Goal: Task Accomplishment & Management: Use online tool/utility

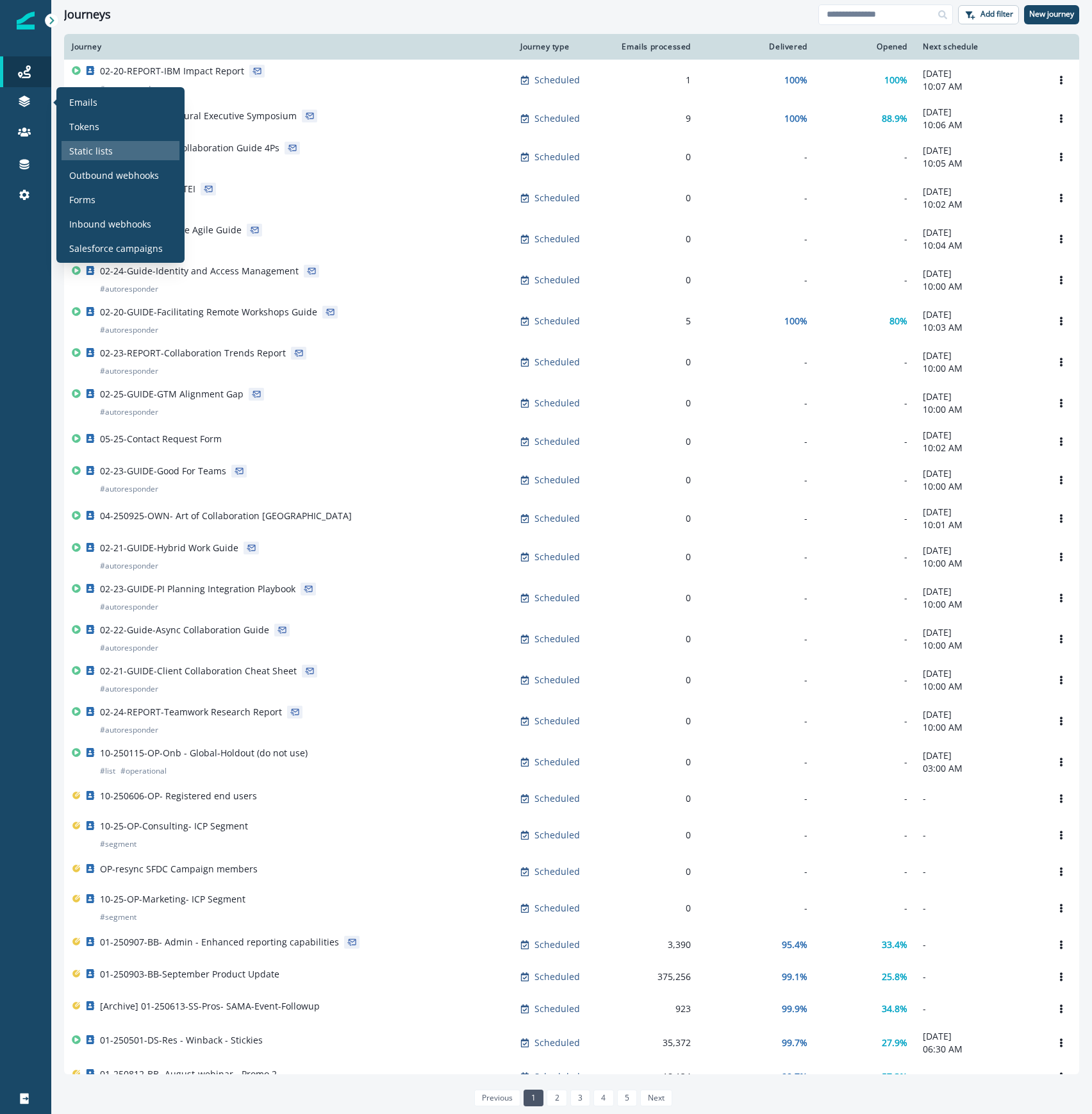
click at [121, 144] on div "Static lists" at bounding box center [121, 150] width 118 height 19
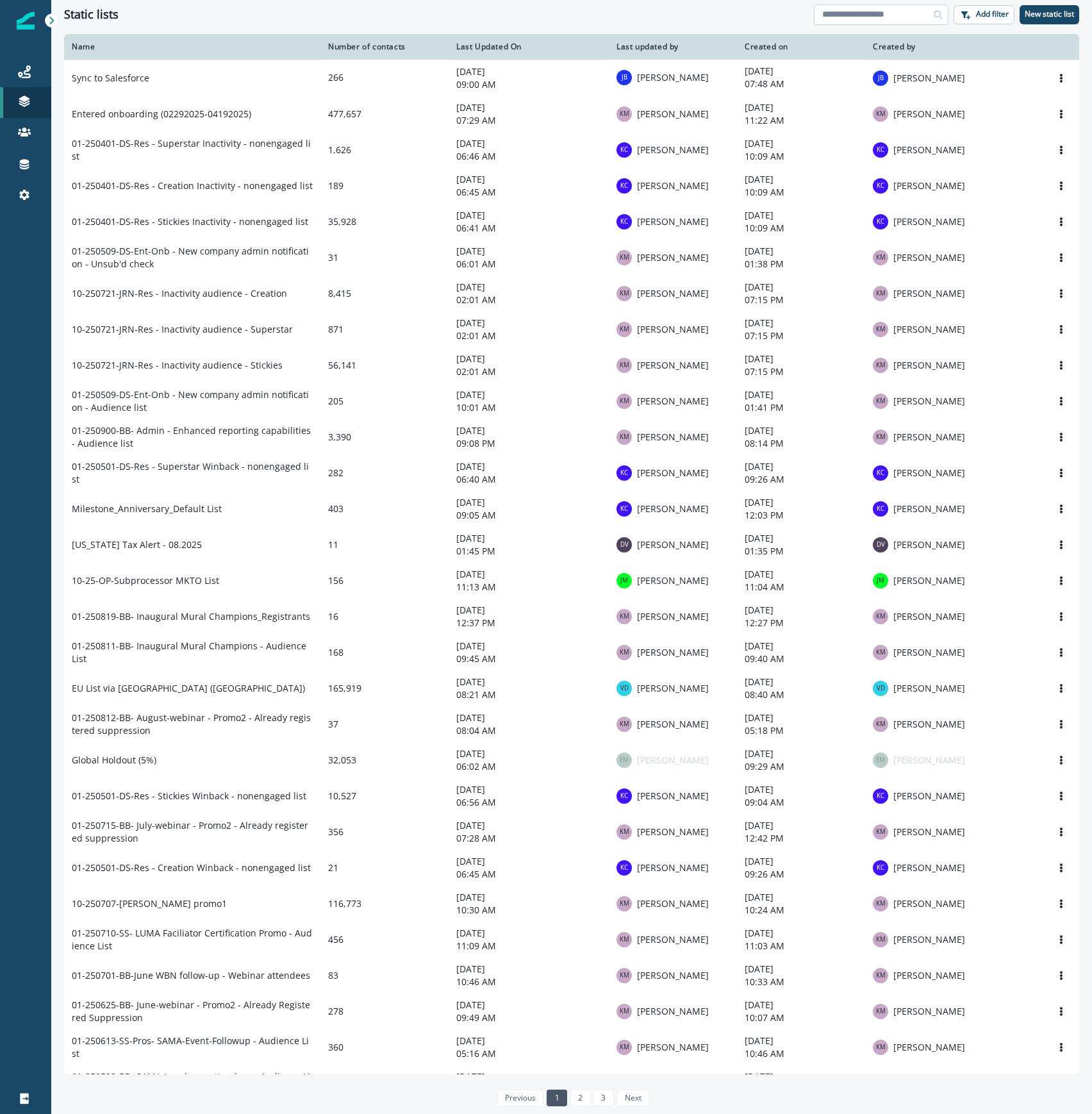
click at [877, 10] on input at bounding box center [880, 15] width 134 height 21
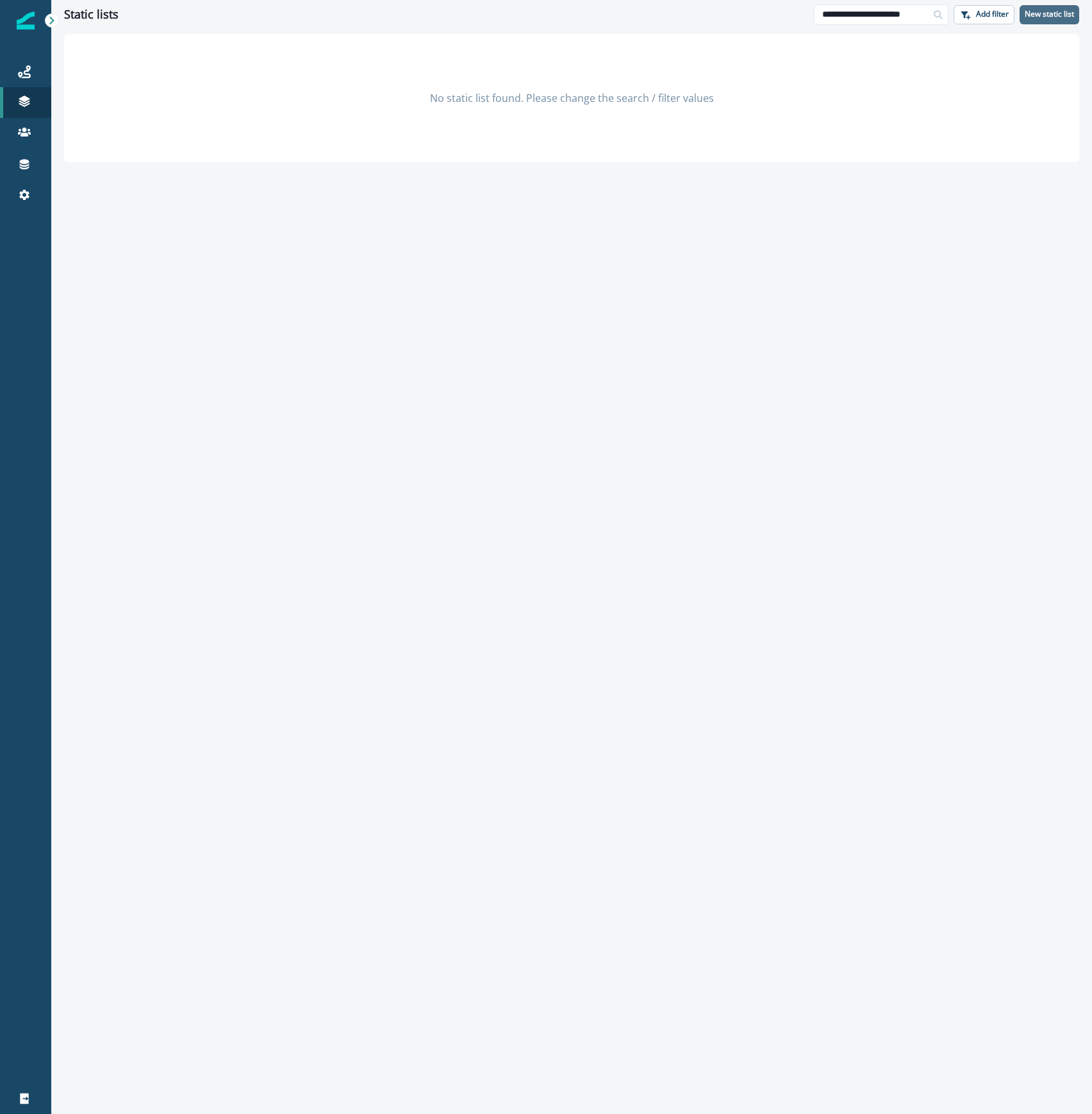
type input "**********"
click at [1036, 11] on p "New static list" at bounding box center [1049, 14] width 50 height 9
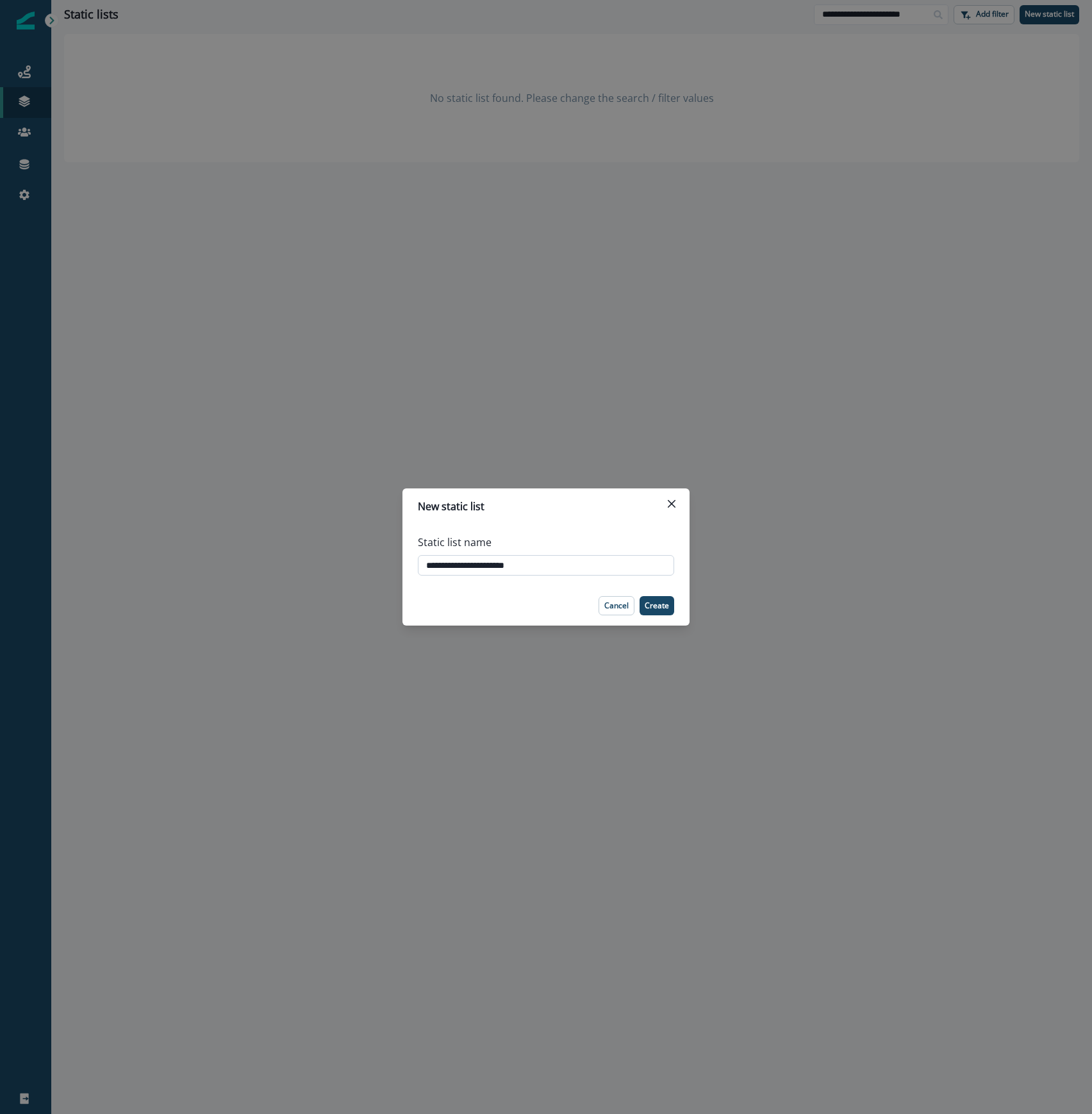
click at [451, 563] on input "**********" at bounding box center [545, 565] width 256 height 21
type input "**********"
click at [658, 603] on p "Create" at bounding box center [657, 605] width 24 height 9
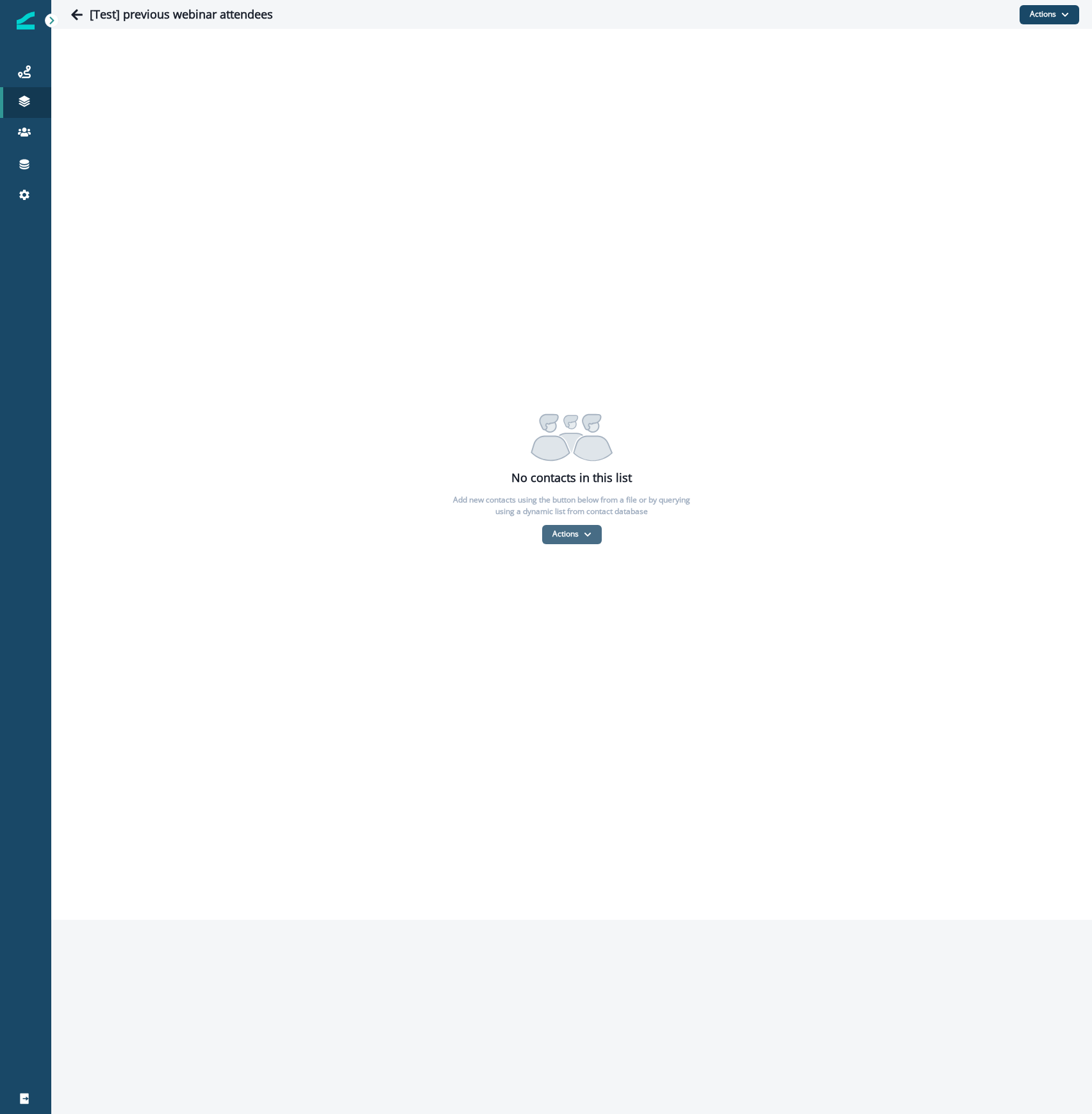
click at [568, 539] on button "Actions" at bounding box center [572, 534] width 60 height 19
click at [569, 586] on button "From a CSV file" at bounding box center [599, 589] width 114 height 22
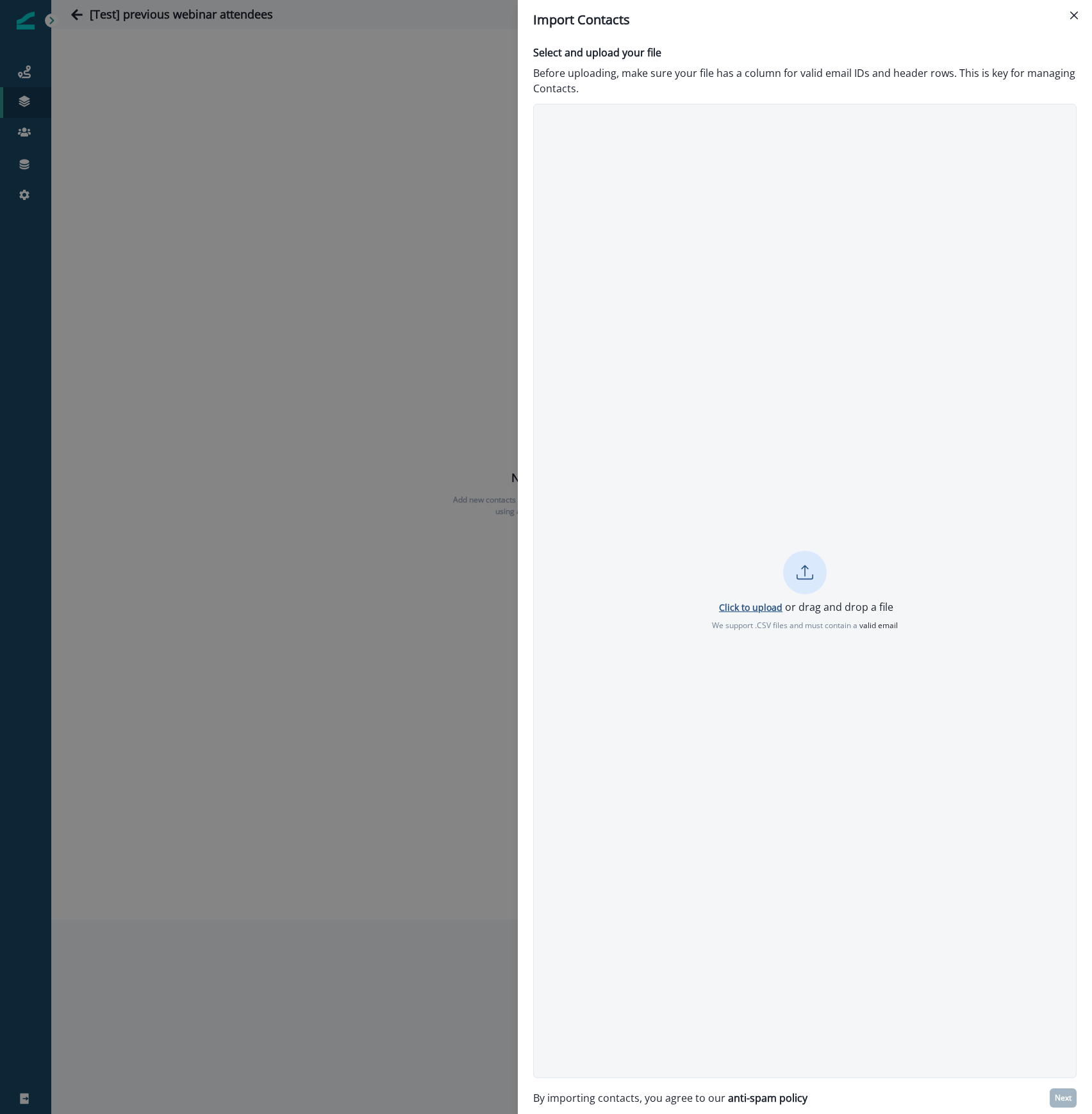
click at [763, 605] on p "Click to upload" at bounding box center [751, 606] width 64 height 12
click at [1066, 1095] on p "Next" at bounding box center [1063, 1098] width 17 height 9
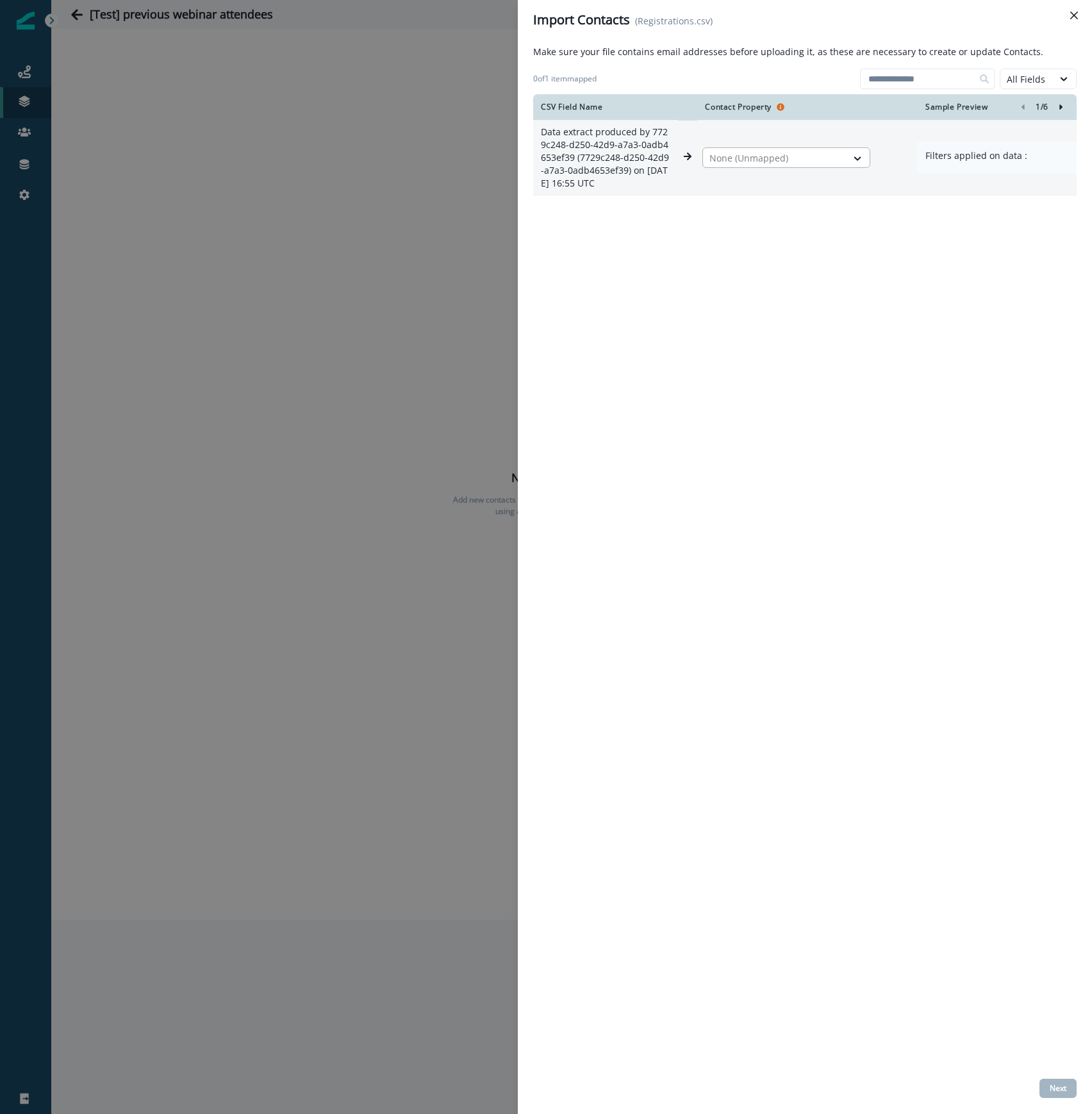
click at [830, 157] on div at bounding box center [774, 158] width 130 height 15
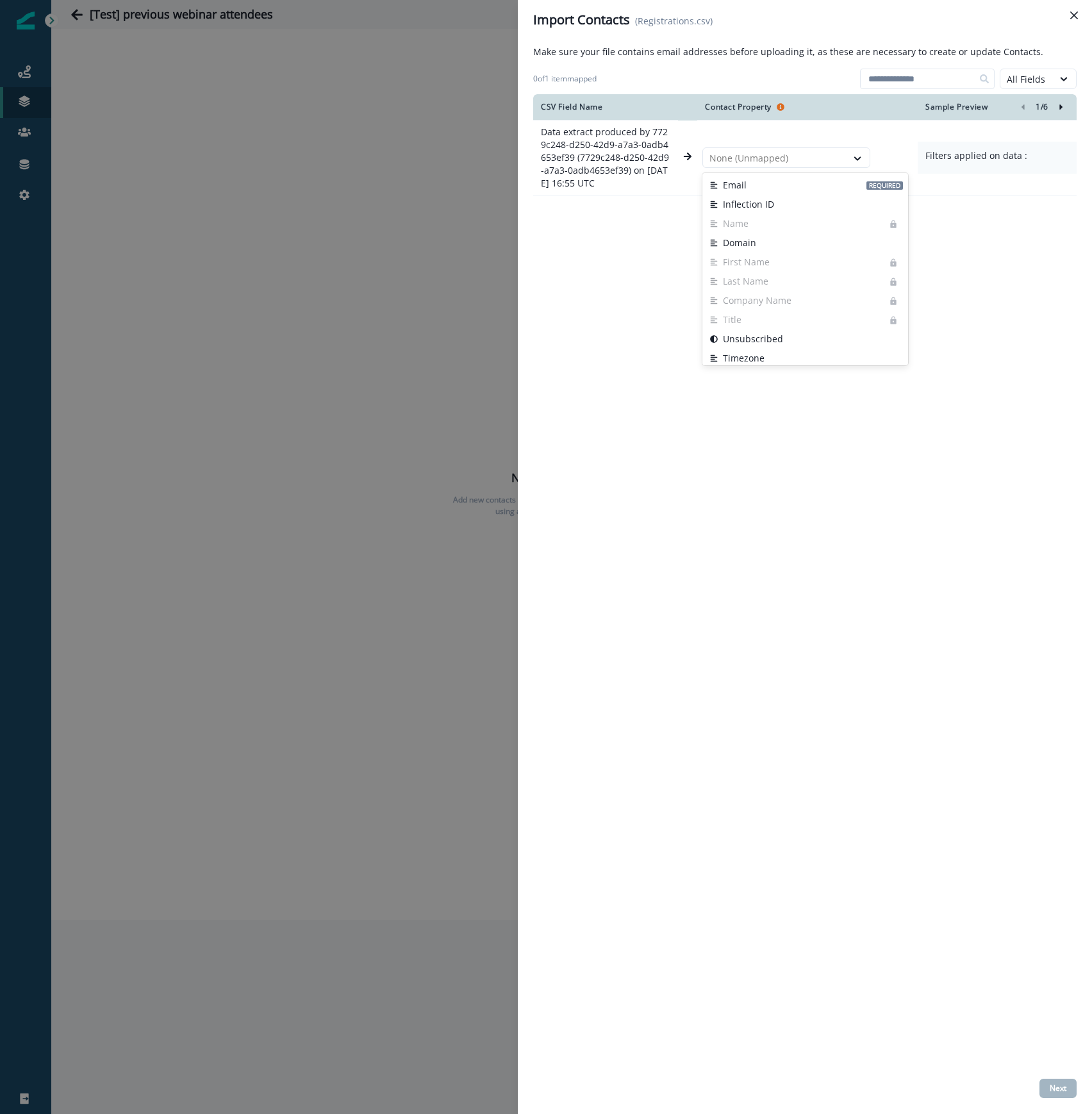
click at [581, 325] on div "CSV Field Name Contact Property Sample Preview 1 / 6 Data extract produced by 7…" at bounding box center [804, 583] width 543 height 979
drag, startPoint x: 1054, startPoint y: 267, endPoint x: 988, endPoint y: 456, distance: 200.2
click at [1054, 267] on div "CSV Field Name Contact Property Sample Preview 1 / 6 Data extract produced by 7…" at bounding box center [804, 583] width 543 height 979
click at [1077, 17] on button "Close" at bounding box center [1073, 15] width 21 height 21
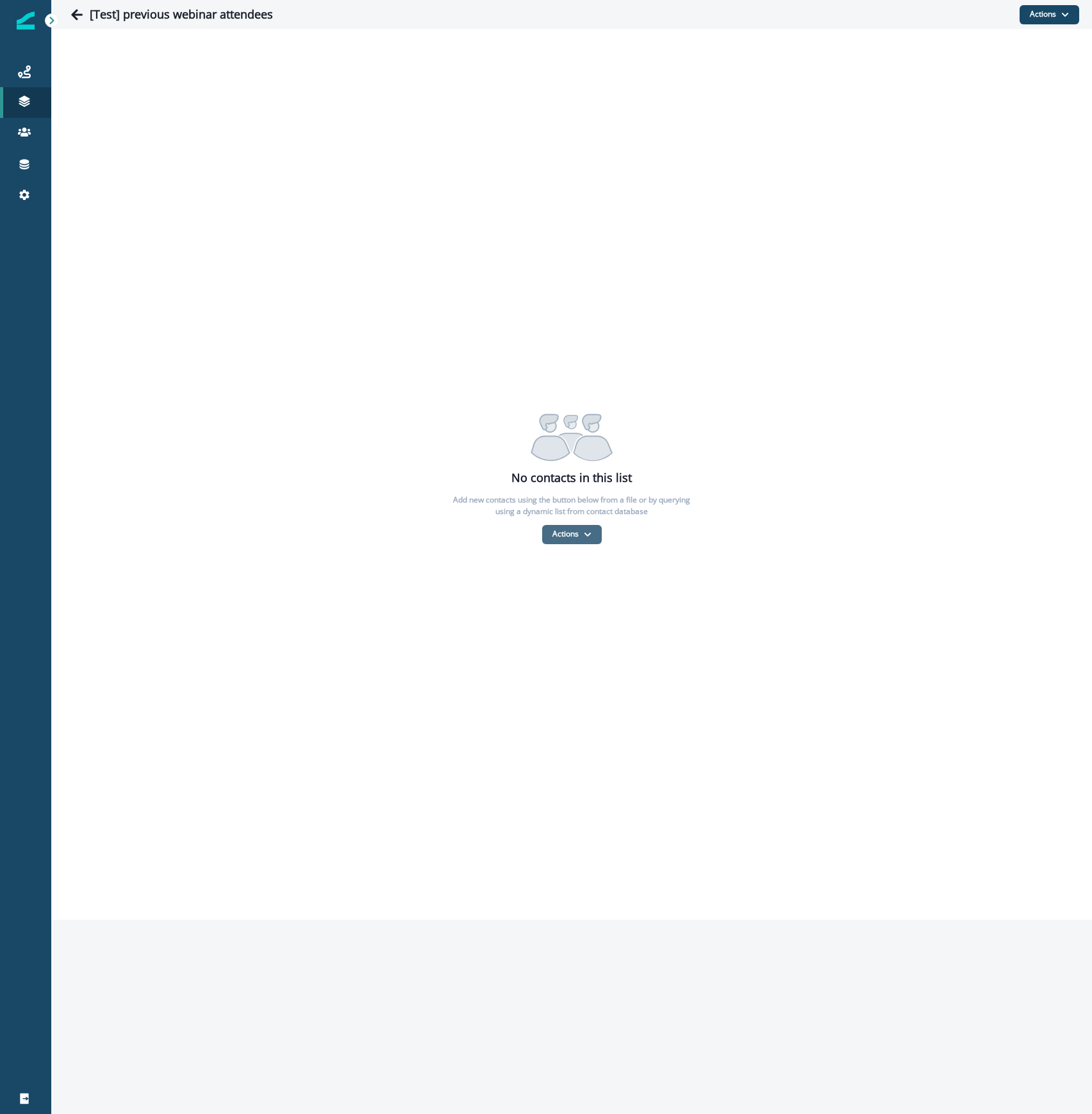
click at [567, 531] on button "Actions" at bounding box center [572, 534] width 60 height 19
click at [582, 588] on button "From a CSV file" at bounding box center [599, 589] width 114 height 22
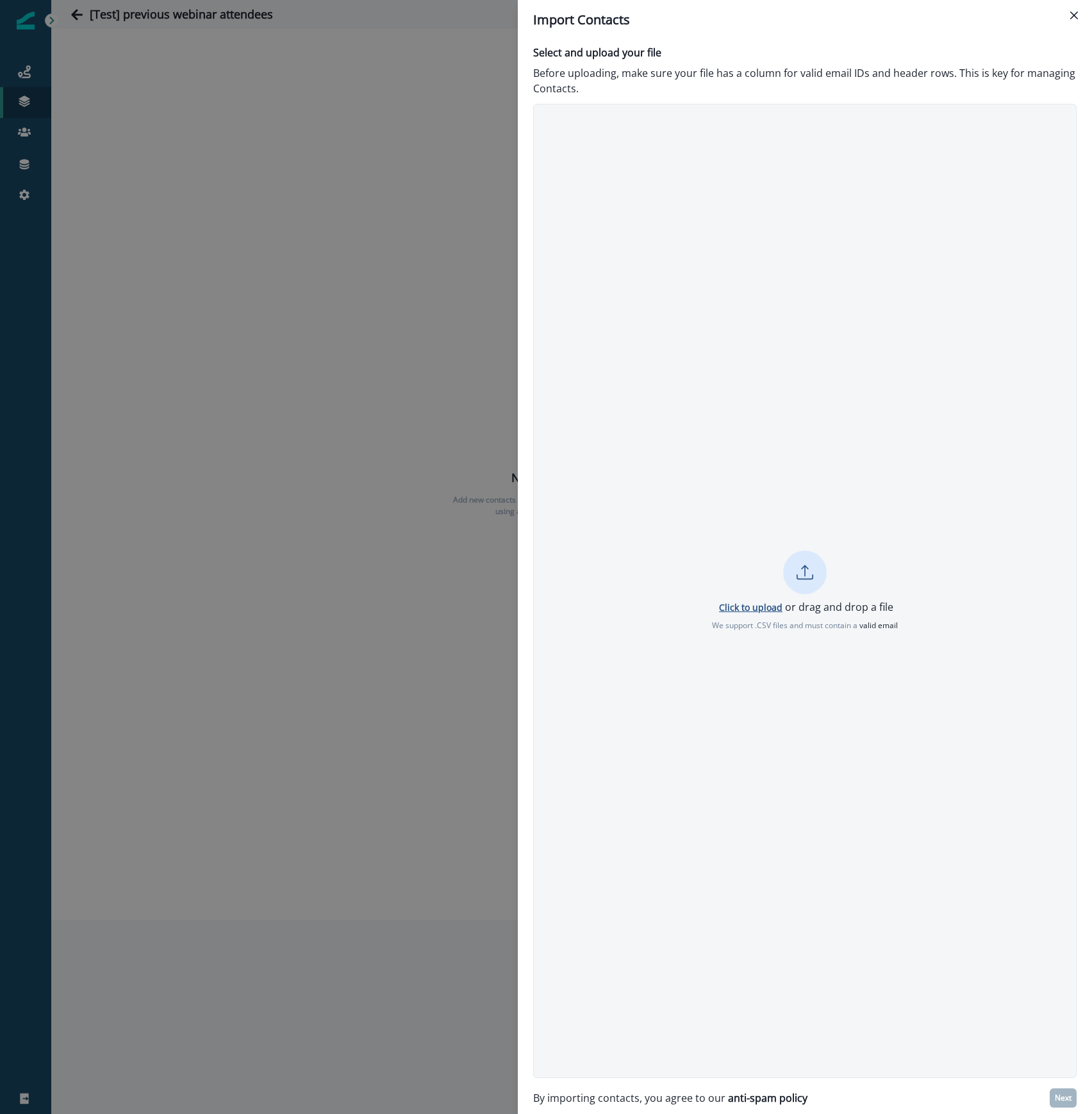
click at [728, 607] on p "Click to upload" at bounding box center [751, 606] width 64 height 12
click at [1068, 1096] on p "Next" at bounding box center [1063, 1098] width 17 height 9
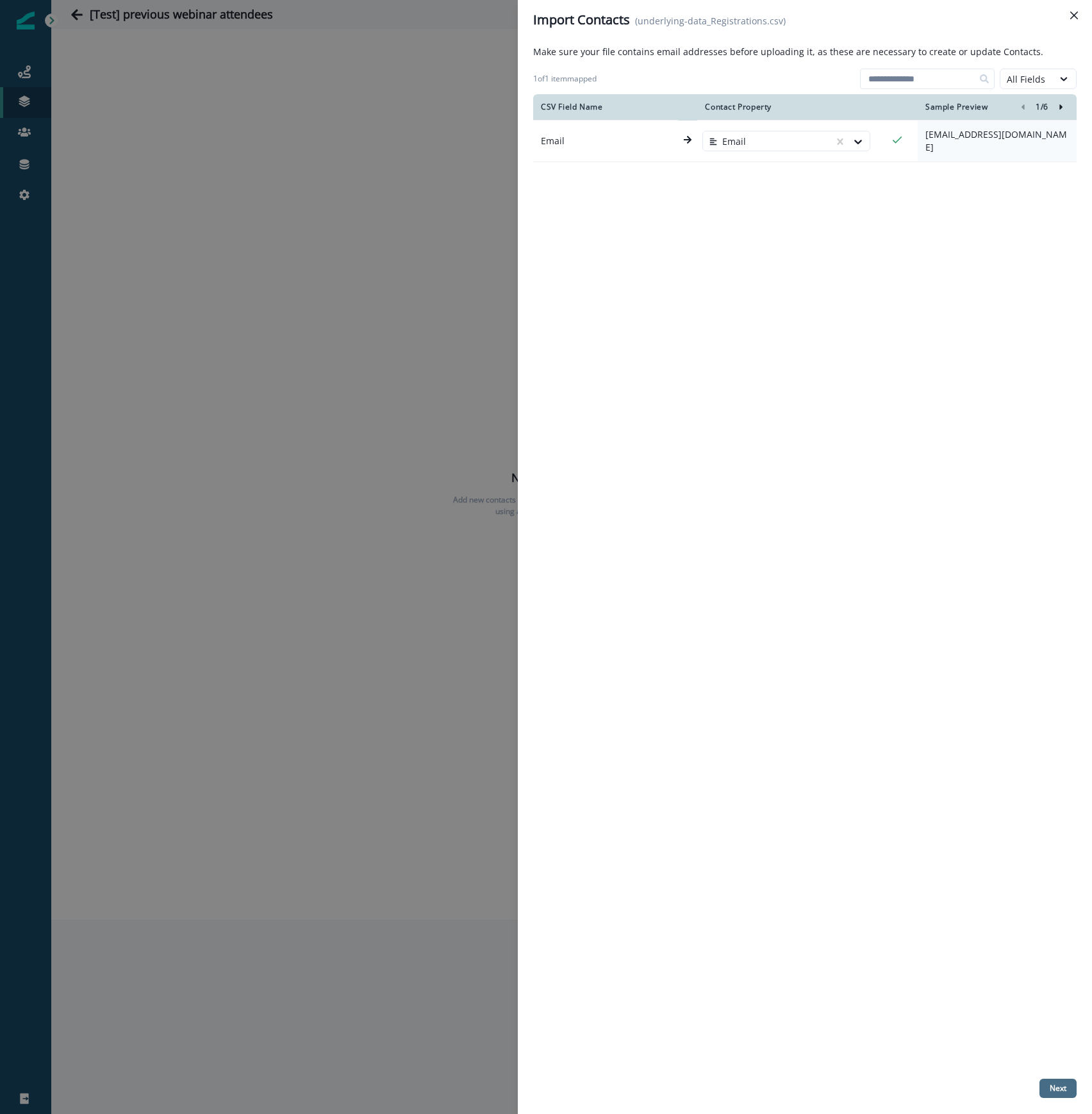
click at [1055, 1087] on p "Next" at bounding box center [1057, 1089] width 17 height 9
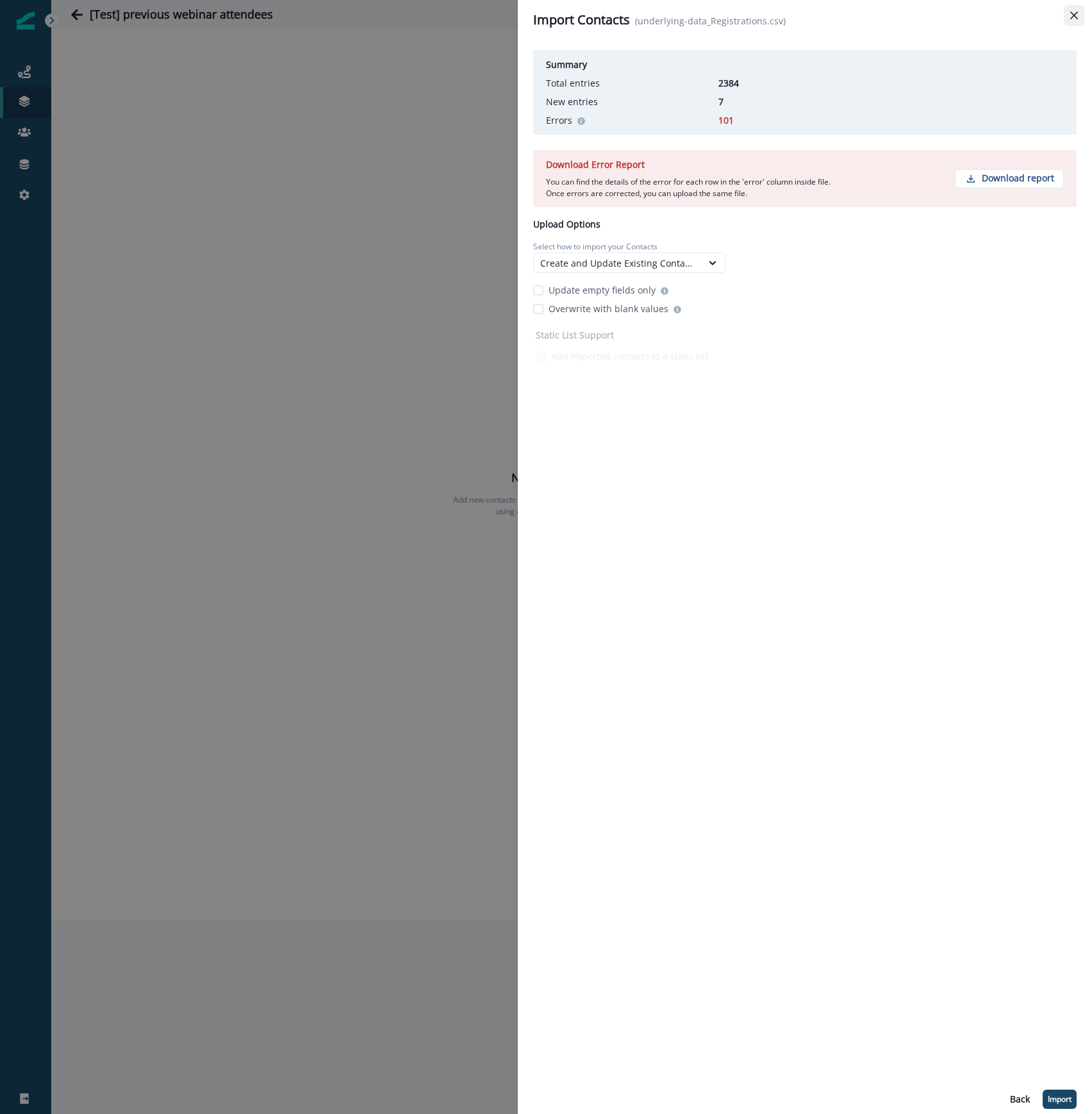
click at [1073, 14] on icon "Close" at bounding box center [1073, 15] width 8 height 8
